Goal: Task Accomplishment & Management: Use online tool/utility

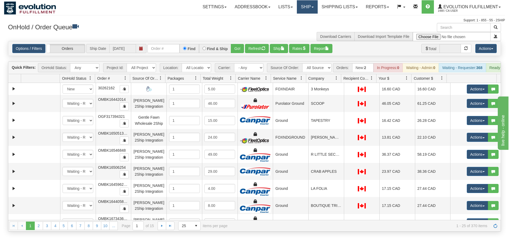
click at [311, 7] on link "Ship" at bounding box center [307, 6] width 21 height 13
click at [303, 17] on link "Ship Screen" at bounding box center [293, 18] width 48 height 7
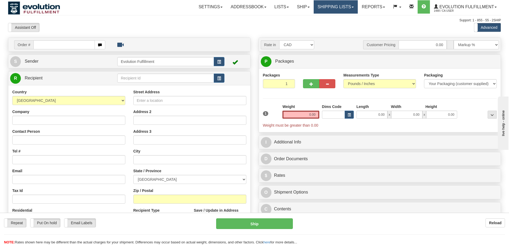
click at [332, 4] on link "Shipping lists" at bounding box center [336, 6] width 44 height 13
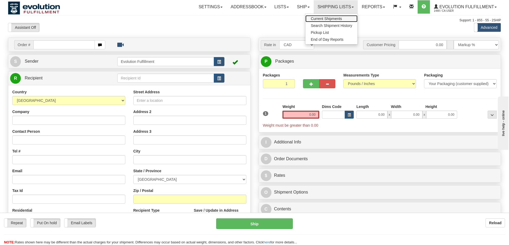
click at [327, 17] on span "Current Shipments" at bounding box center [326, 19] width 31 height 4
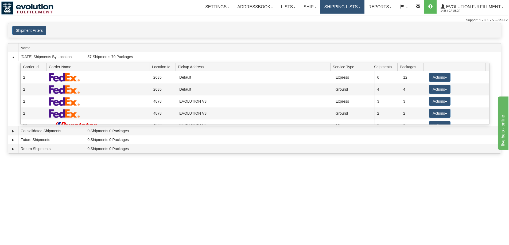
click at [353, 10] on link "Shipping lists" at bounding box center [342, 6] width 44 height 13
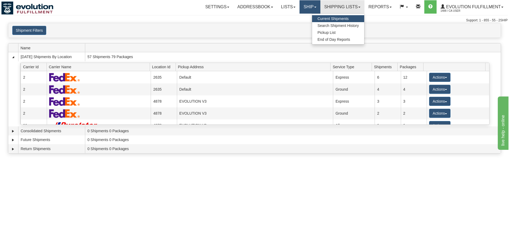
click at [304, 7] on link "Ship" at bounding box center [309, 6] width 21 height 13
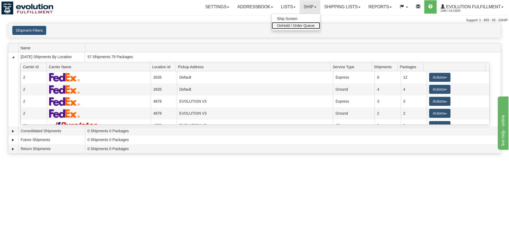
click at [299, 27] on span "OnHold / Order Queue" at bounding box center [296, 26] width 38 height 4
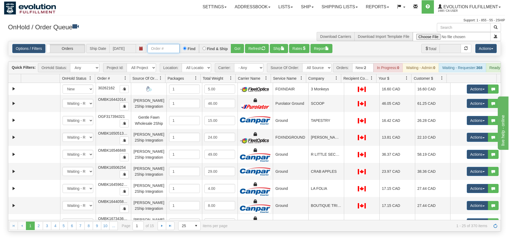
click at [170, 49] on input "text" at bounding box center [163, 48] width 32 height 9
paste input "SOCA21433"
type input "SOCA21433"
click at [232, 48] on button "Go!" at bounding box center [237, 48] width 13 height 9
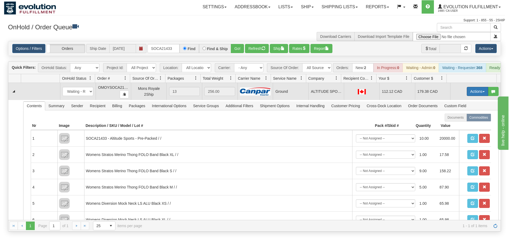
click at [470, 96] on button "Actions" at bounding box center [477, 91] width 21 height 9
click at [458, 105] on link "Open" at bounding box center [466, 101] width 43 height 7
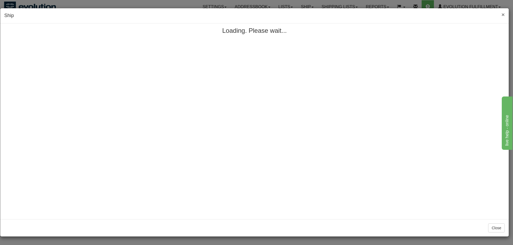
click at [503, 16] on span "×" at bounding box center [502, 14] width 3 height 6
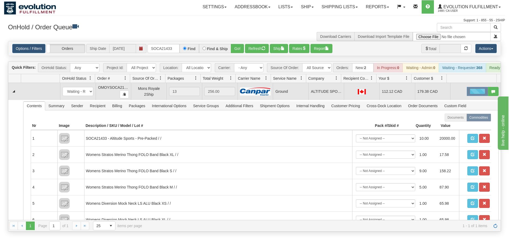
click at [472, 96] on div at bounding box center [477, 91] width 21 height 9
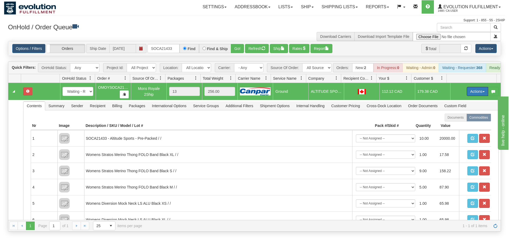
click at [473, 96] on button "Actions" at bounding box center [477, 91] width 21 height 9
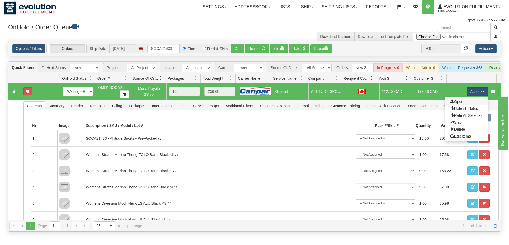
click at [458, 104] on link "Open" at bounding box center [466, 101] width 43 height 7
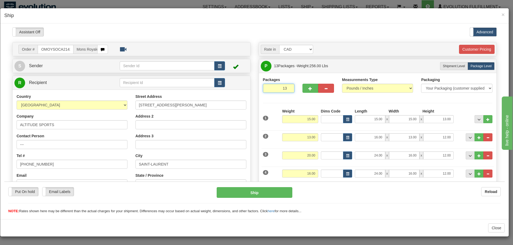
drag, startPoint x: 278, startPoint y: 88, endPoint x: 291, endPoint y: 87, distance: 12.9
click at [291, 87] on input "13" at bounding box center [279, 88] width 32 height 9
drag, startPoint x: 349, startPoint y: 31, endPoint x: 334, endPoint y: 38, distance: 16.0
click at [349, 31] on div "Assistant On Assistant Off Do a return Do a return Previous Next Standard Advan…" at bounding box center [254, 31] width 492 height 9
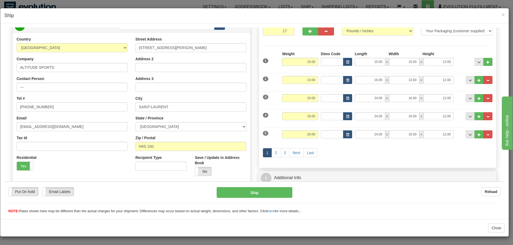
scroll to position [53, 0]
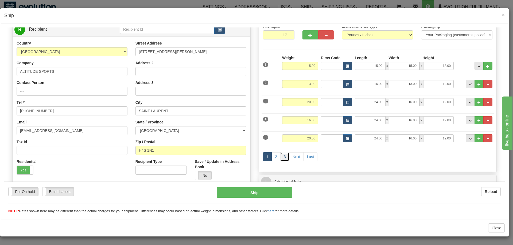
click at [282, 157] on link "3" at bounding box center [284, 156] width 9 height 9
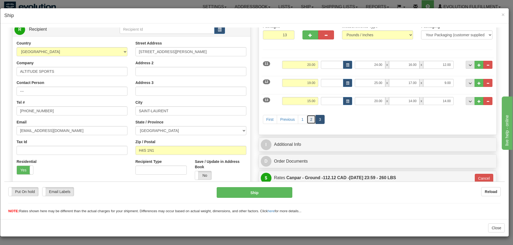
click at [308, 121] on link "2" at bounding box center [311, 119] width 9 height 9
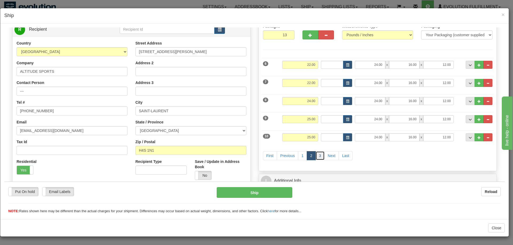
click at [319, 154] on link "3" at bounding box center [319, 155] width 9 height 9
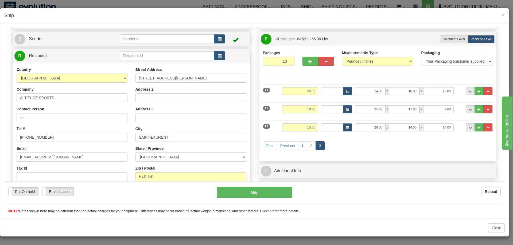
scroll to position [27, 0]
click at [302, 148] on link "1" at bounding box center [302, 146] width 9 height 9
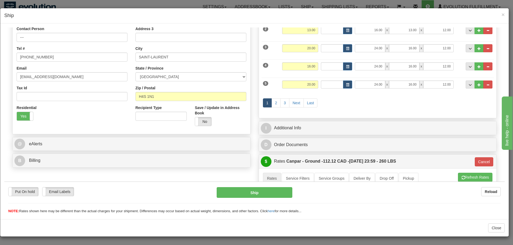
scroll to position [107, 0]
click at [284, 104] on link "3" at bounding box center [284, 103] width 9 height 9
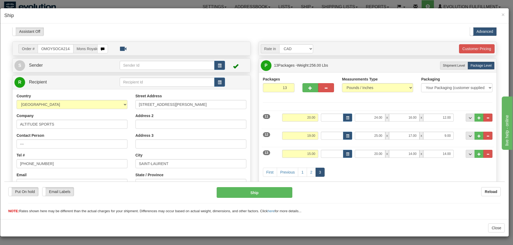
scroll to position [0, 0]
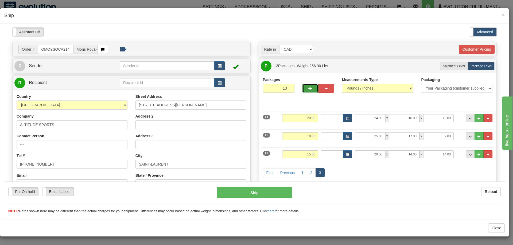
click at [308, 88] on span "button" at bounding box center [310, 88] width 4 height 3
type input "14"
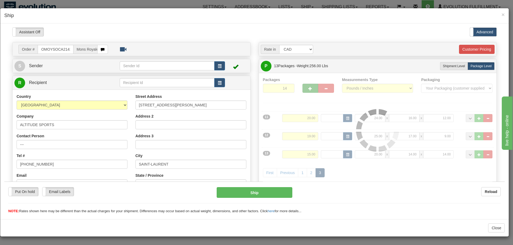
click at [307, 88] on div at bounding box center [378, 130] width 230 height 107
type input "1"
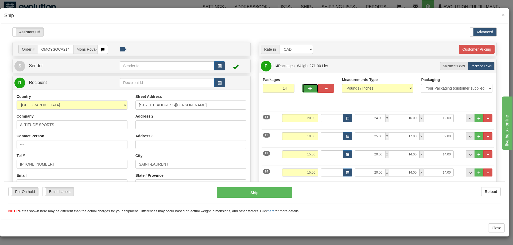
click at [308, 88] on span "button" at bounding box center [310, 88] width 4 height 3
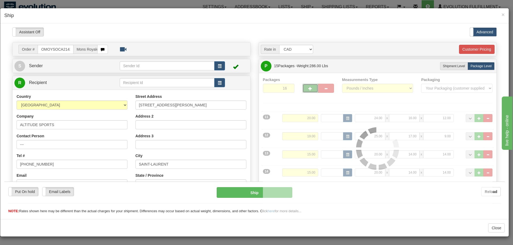
click at [307, 88] on div at bounding box center [378, 148] width 230 height 143
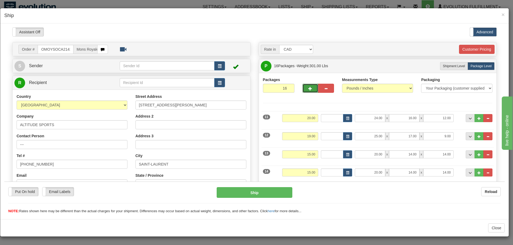
click at [308, 88] on span "button" at bounding box center [310, 88] width 4 height 3
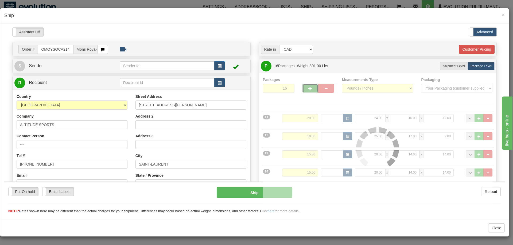
type input "17"
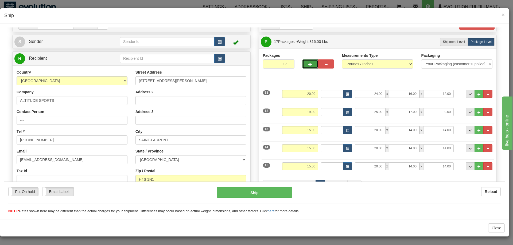
scroll to position [53, 0]
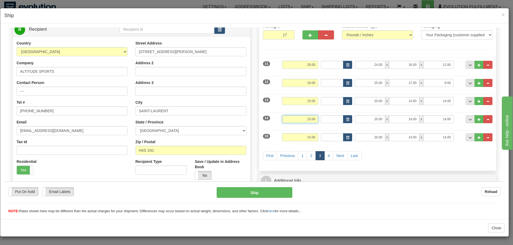
drag, startPoint x: 301, startPoint y: 120, endPoint x: 318, endPoint y: 123, distance: 16.8
click at [318, 123] on div "14 Weight 15.00 Dims Code Length Width 20.00" at bounding box center [377, 119] width 232 height 18
type input "22"
type input "1"
type input "22.00"
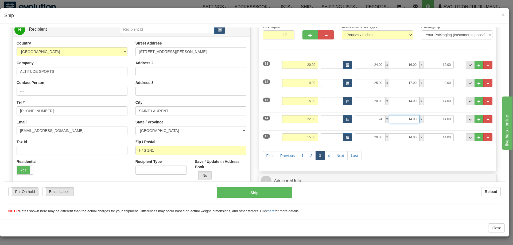
type input "24.00"
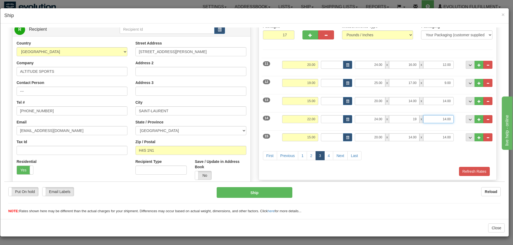
type input "19.00"
type input "12.00"
type input "23"
type input "1"
type input "23.00"
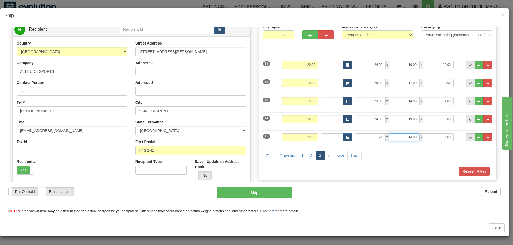
type input "24.00"
type input "16.00"
type input "12.00"
click at [325, 157] on link "4" at bounding box center [328, 155] width 9 height 9
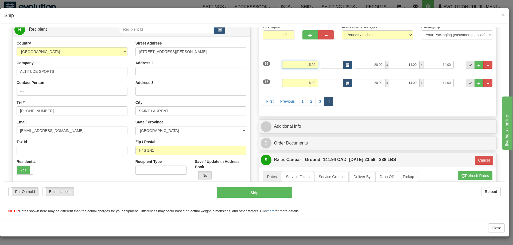
click at [306, 62] on input "15.00" at bounding box center [300, 65] width 36 height 8
type input "0"
type input "23"
type input "1"
type input "23.00"
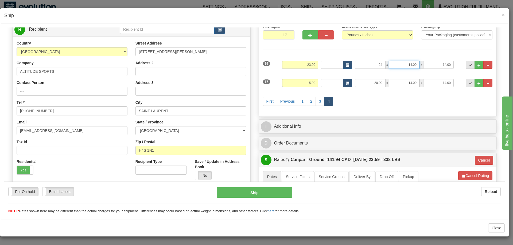
type input "24.00"
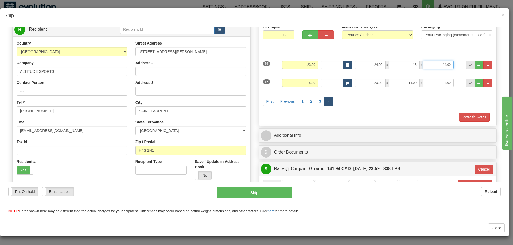
type input "16.00"
type input "12.00"
type input "3"
type input "1"
type input "3.00"
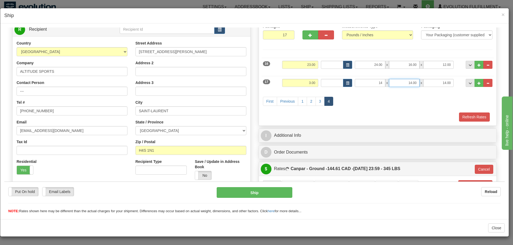
type input "14.00"
type input "11.00"
type input "6.00"
click at [392, 118] on div "Refresh Rates" at bounding box center [377, 116] width 232 height 9
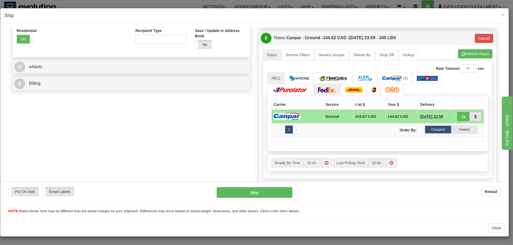
scroll to position [187, 0]
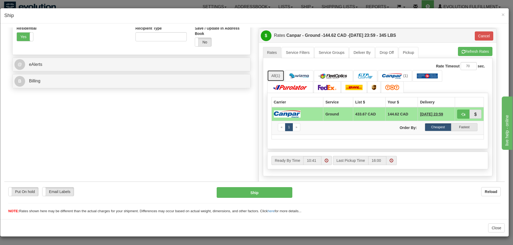
click at [272, 76] on link "All (1)" at bounding box center [275, 75] width 17 height 11
click at [474, 52] on button "Refresh Rates" at bounding box center [475, 51] width 34 height 9
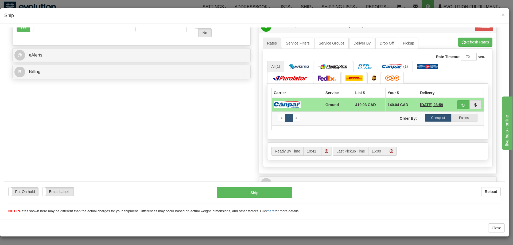
scroll to position [166, 0]
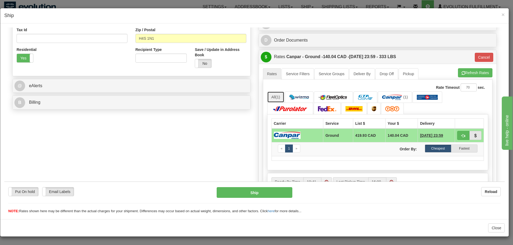
click at [278, 94] on link "All (1)" at bounding box center [275, 96] width 17 height 11
click at [296, 96] on img at bounding box center [299, 97] width 20 height 5
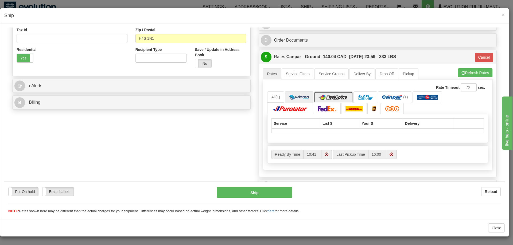
click at [341, 94] on link at bounding box center [333, 96] width 39 height 11
click at [329, 109] on img at bounding box center [327, 108] width 19 height 5
click at [280, 97] on link "All (1)" at bounding box center [275, 96] width 17 height 11
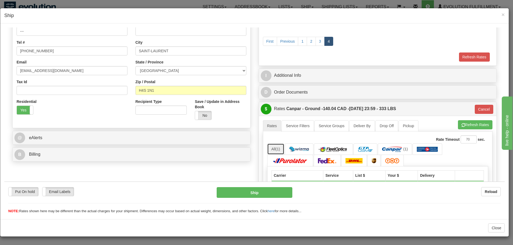
scroll to position [112, 0]
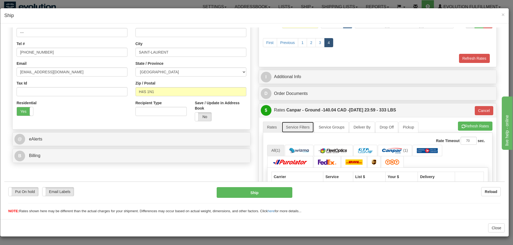
click at [305, 127] on link "Service Filters" at bounding box center [298, 127] width 32 height 11
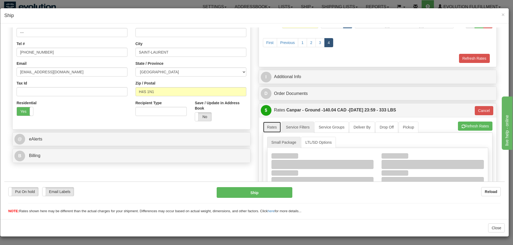
click at [268, 125] on link "Rates" at bounding box center [272, 127] width 18 height 11
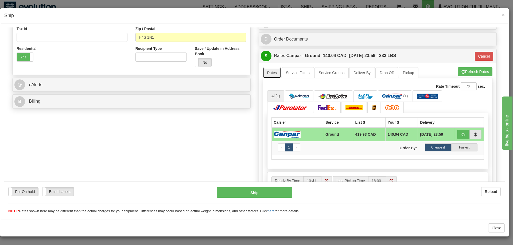
scroll to position [187, 0]
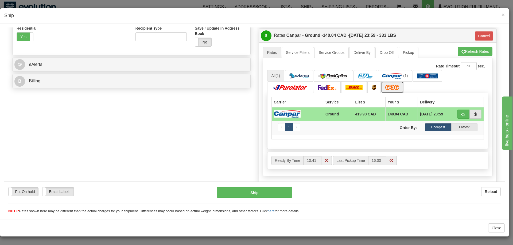
click at [390, 82] on link at bounding box center [392, 86] width 23 height 11
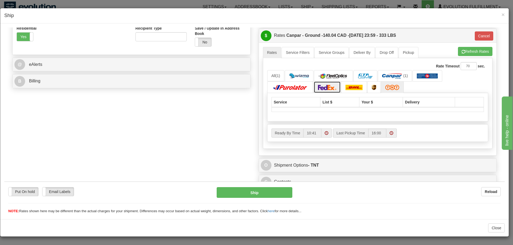
click at [335, 89] on link at bounding box center [327, 86] width 27 height 11
click at [461, 52] on span "button" at bounding box center [463, 51] width 4 height 3
click at [277, 76] on span "(1)" at bounding box center [277, 75] width 5 height 4
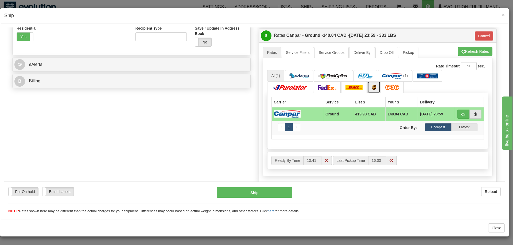
click at [372, 90] on link at bounding box center [373, 86] width 13 height 11
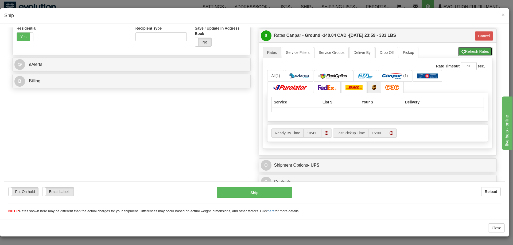
click at [462, 50] on button "Refresh Rates" at bounding box center [475, 51] width 34 height 9
type input "1"
click at [272, 75] on link "All (1)" at bounding box center [275, 75] width 17 height 11
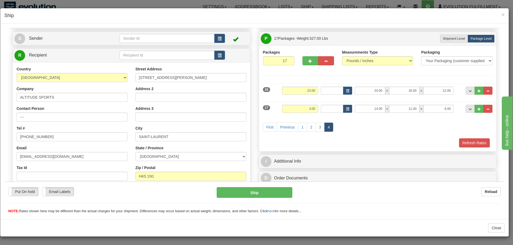
scroll to position [27, 0]
